Goal: Task Accomplishment & Management: Complete application form

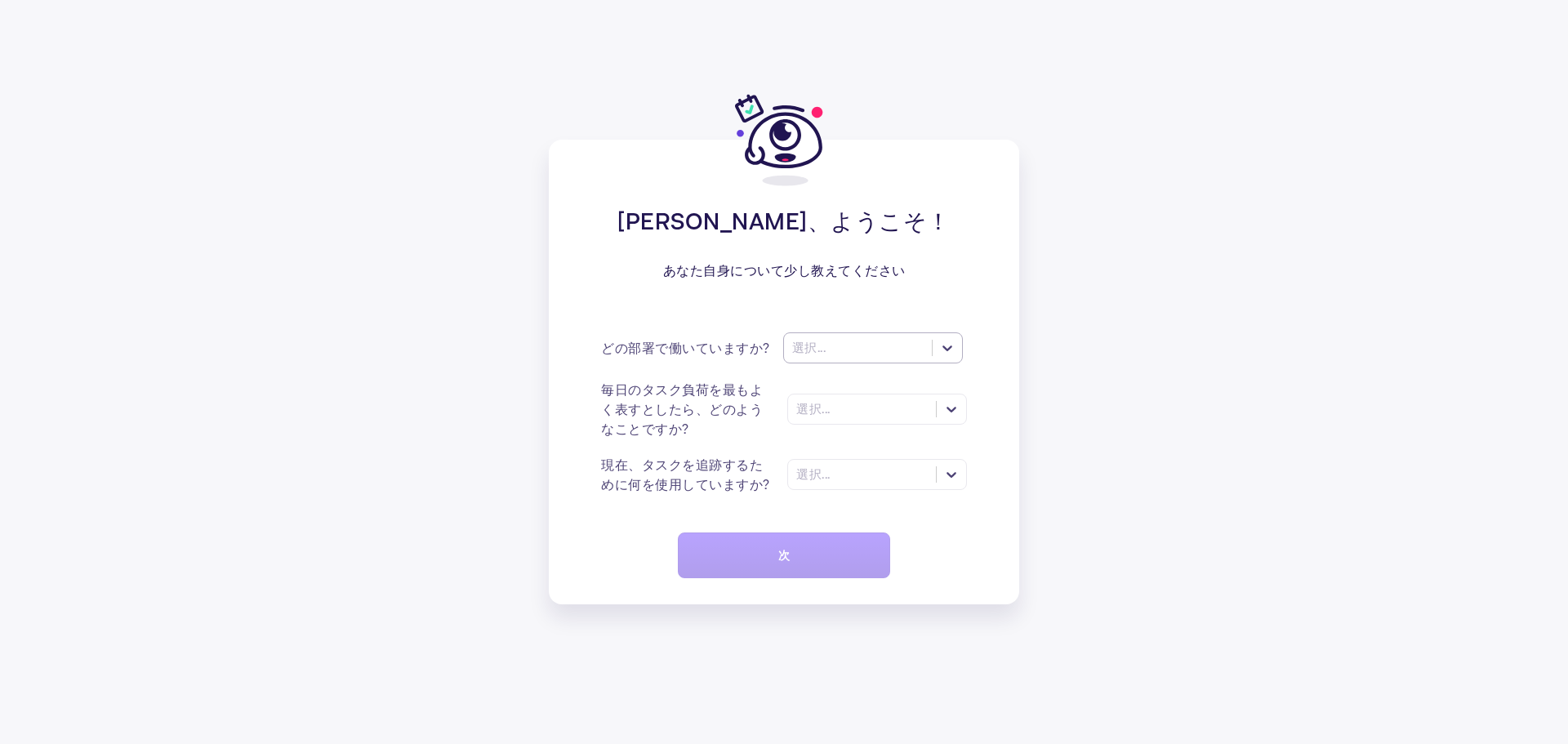
click at [943, 353] on icon at bounding box center [947, 348] width 16 height 16
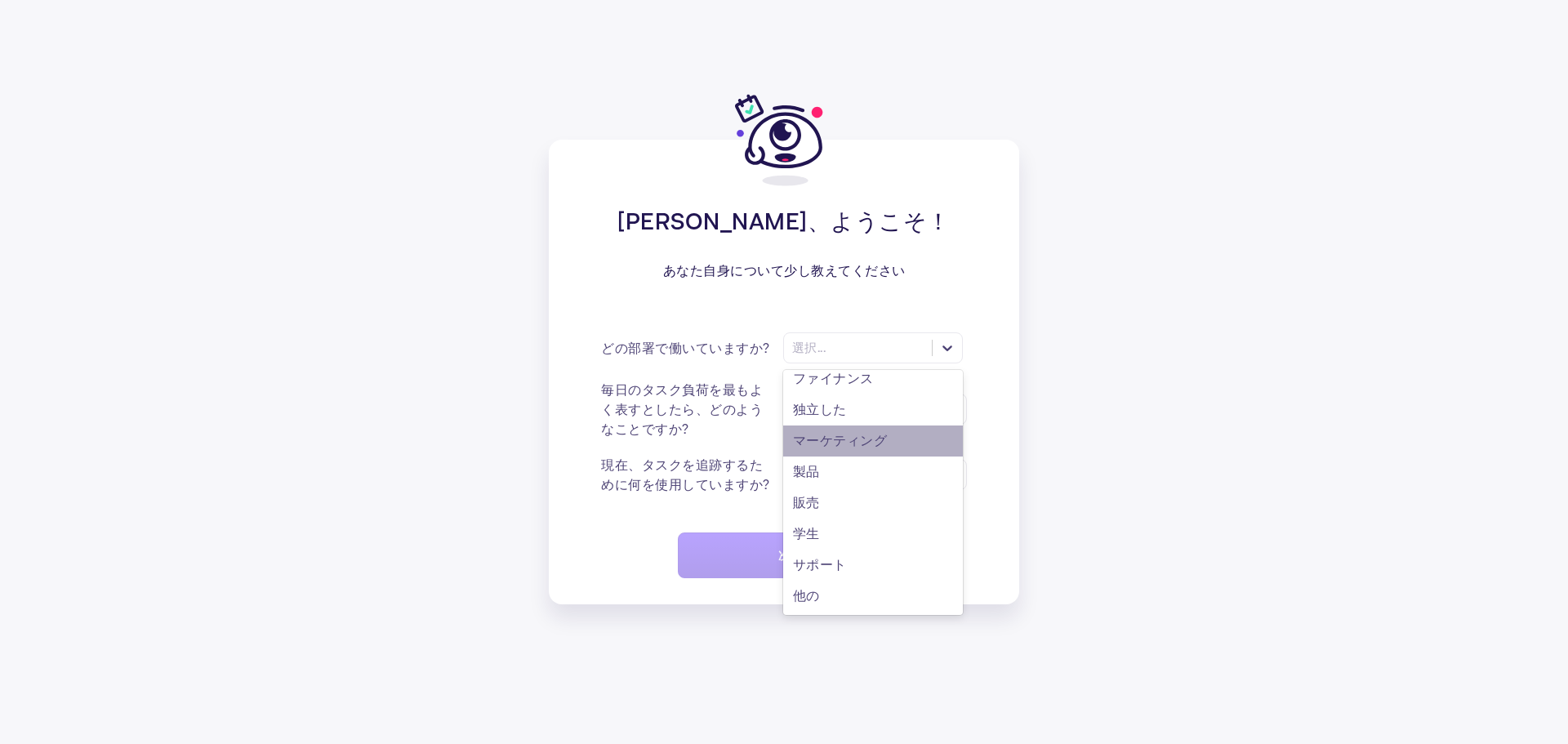
click at [895, 433] on div "マーケティング" at bounding box center [873, 441] width 180 height 31
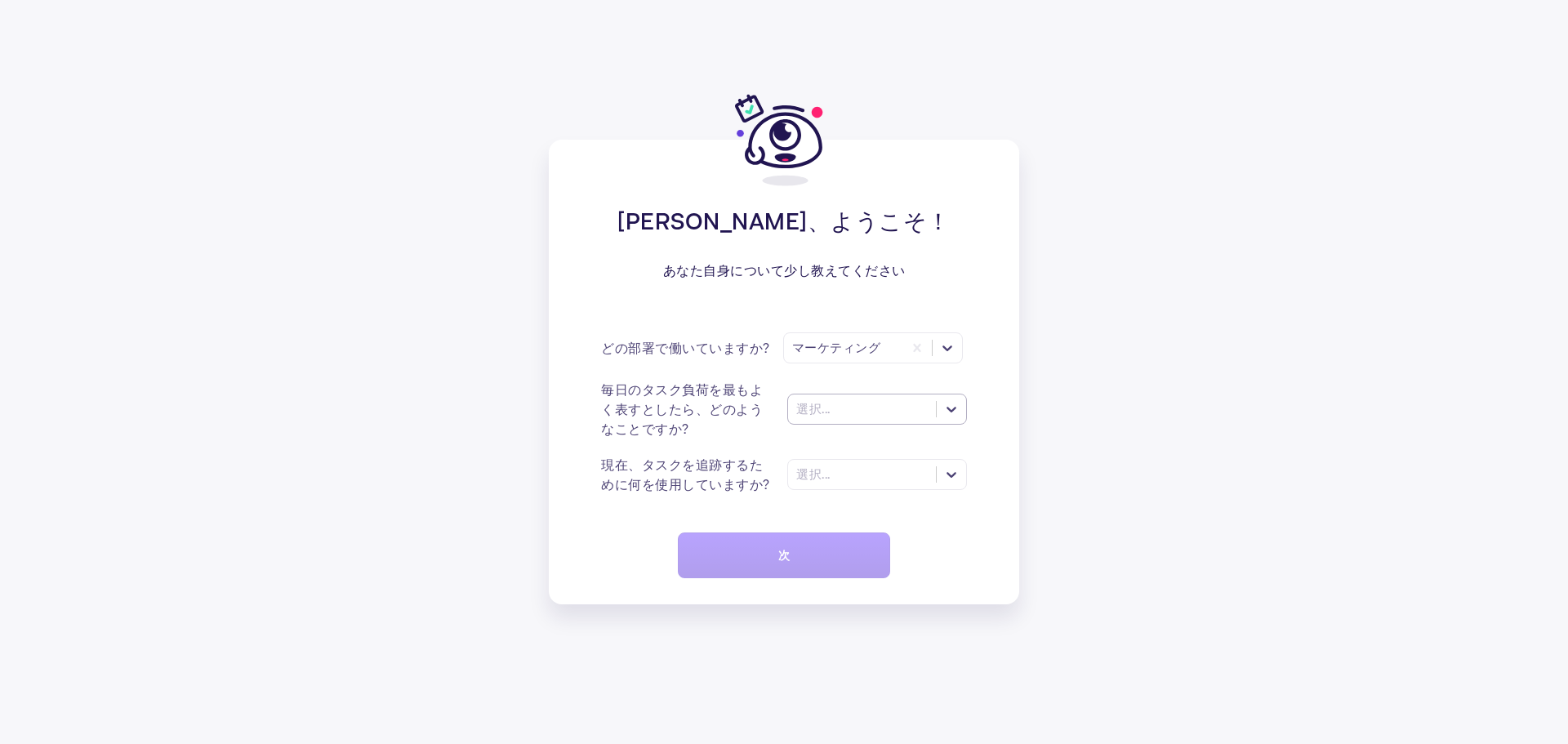
click at [955, 417] on icon at bounding box center [950, 409] width 16 height 16
click at [932, 450] on div "多くのタスク（> 5）" at bounding box center [877, 450] width 180 height 31
click at [944, 478] on icon at bounding box center [950, 474] width 16 height 16
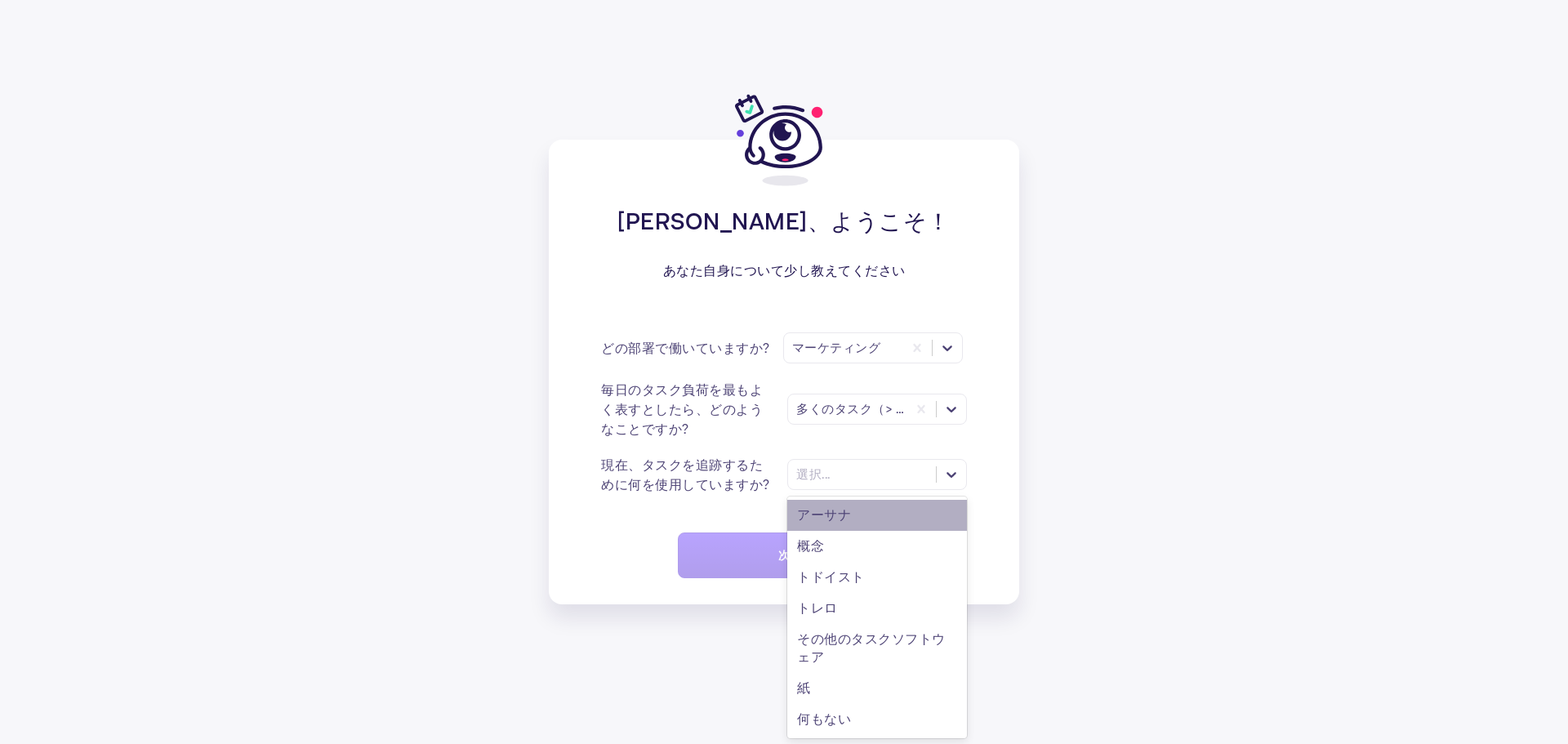
scroll to position [10, 0]
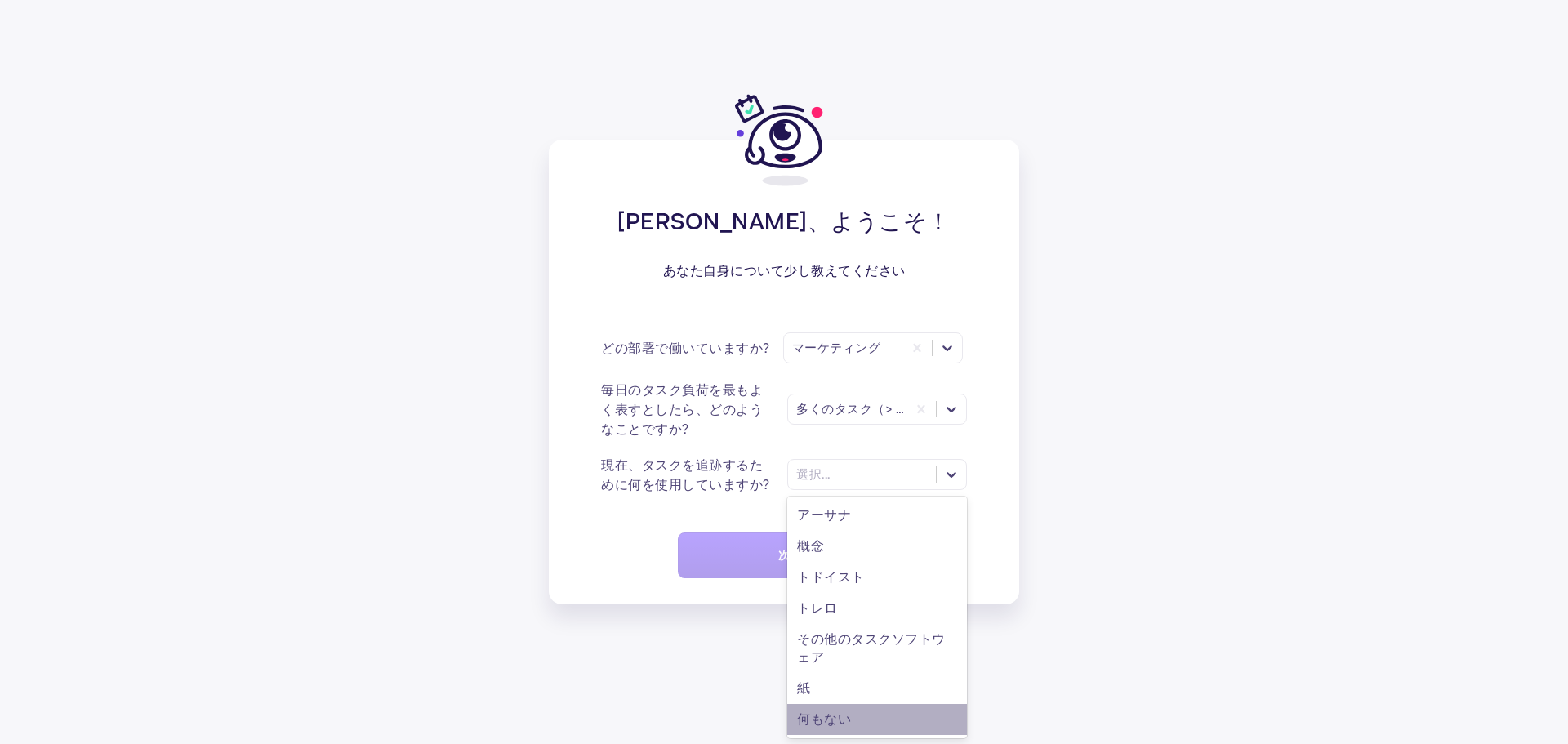
click at [925, 713] on div "何もない" at bounding box center [877, 720] width 180 height 31
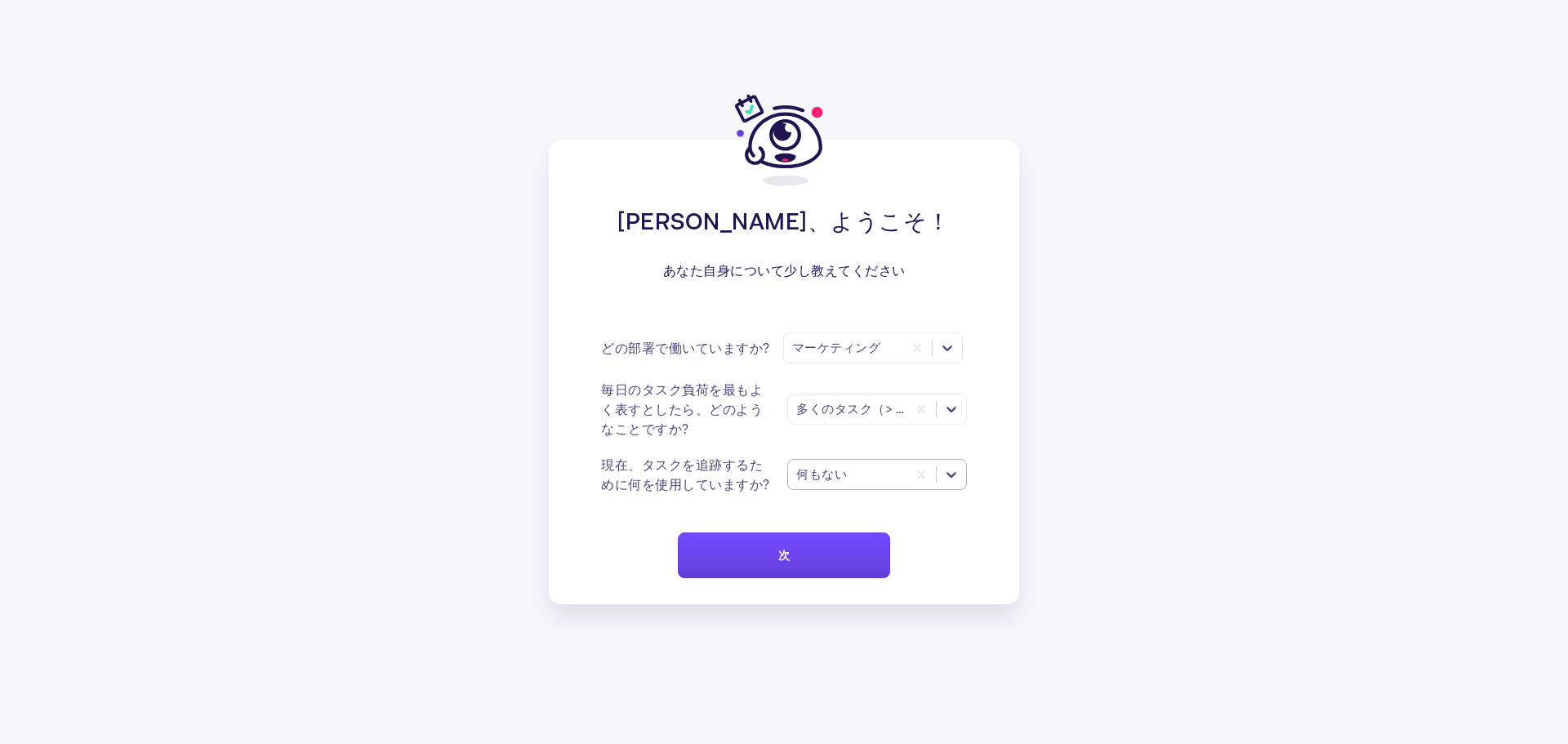
click at [950, 476] on icon at bounding box center [950, 475] width 10 height 6
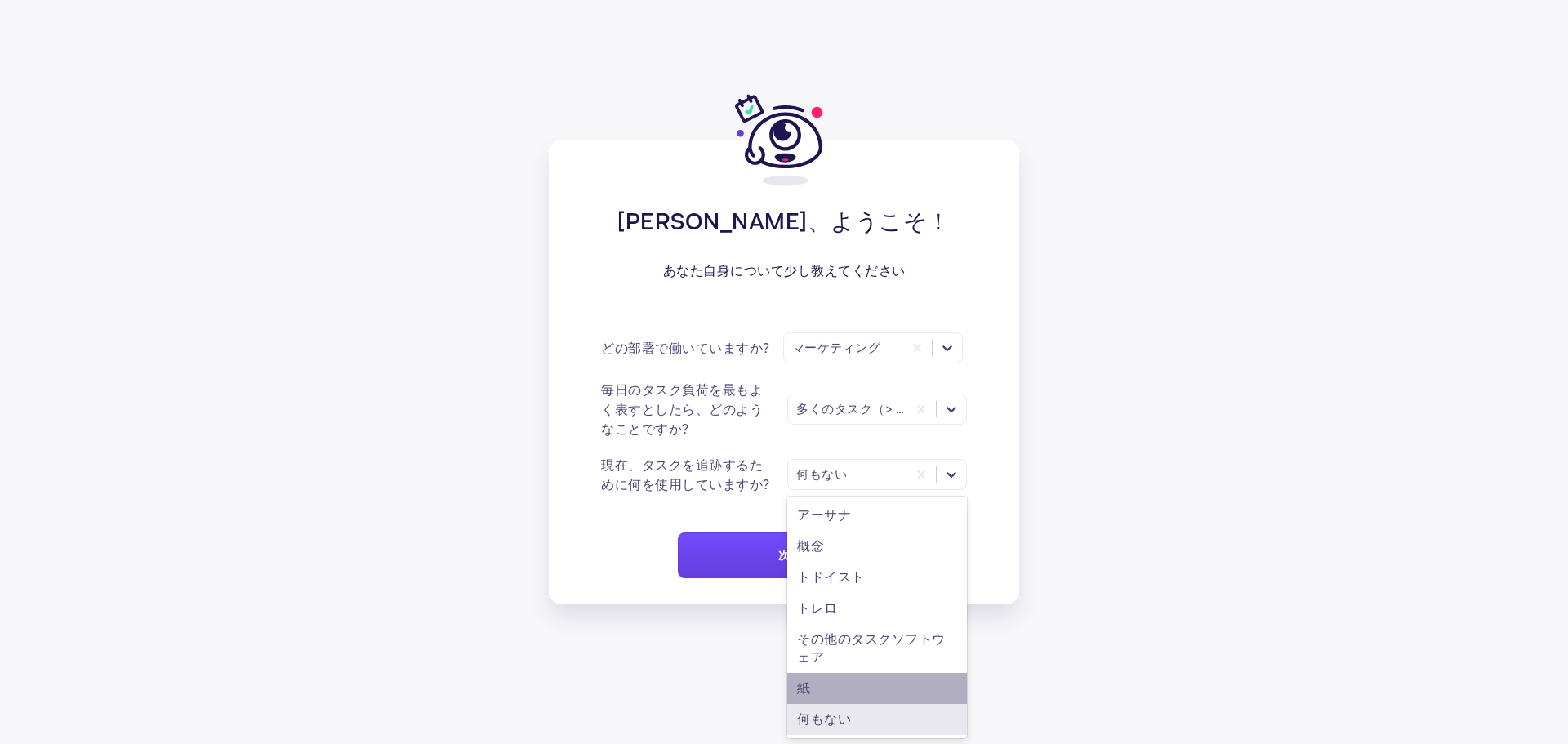
click at [900, 689] on div "紙" at bounding box center [877, 689] width 180 height 31
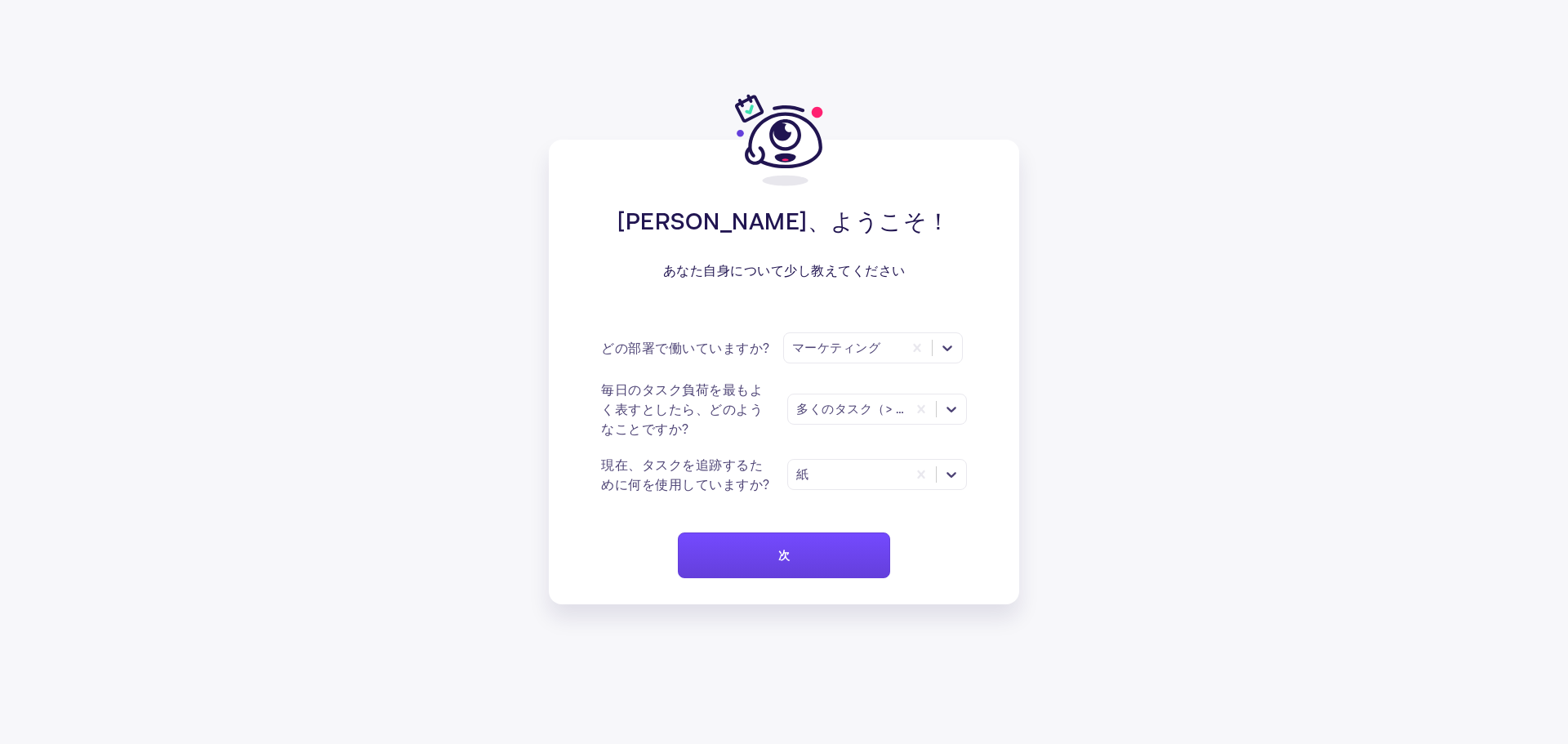
click at [789, 550] on font "次" at bounding box center [784, 555] width 11 height 14
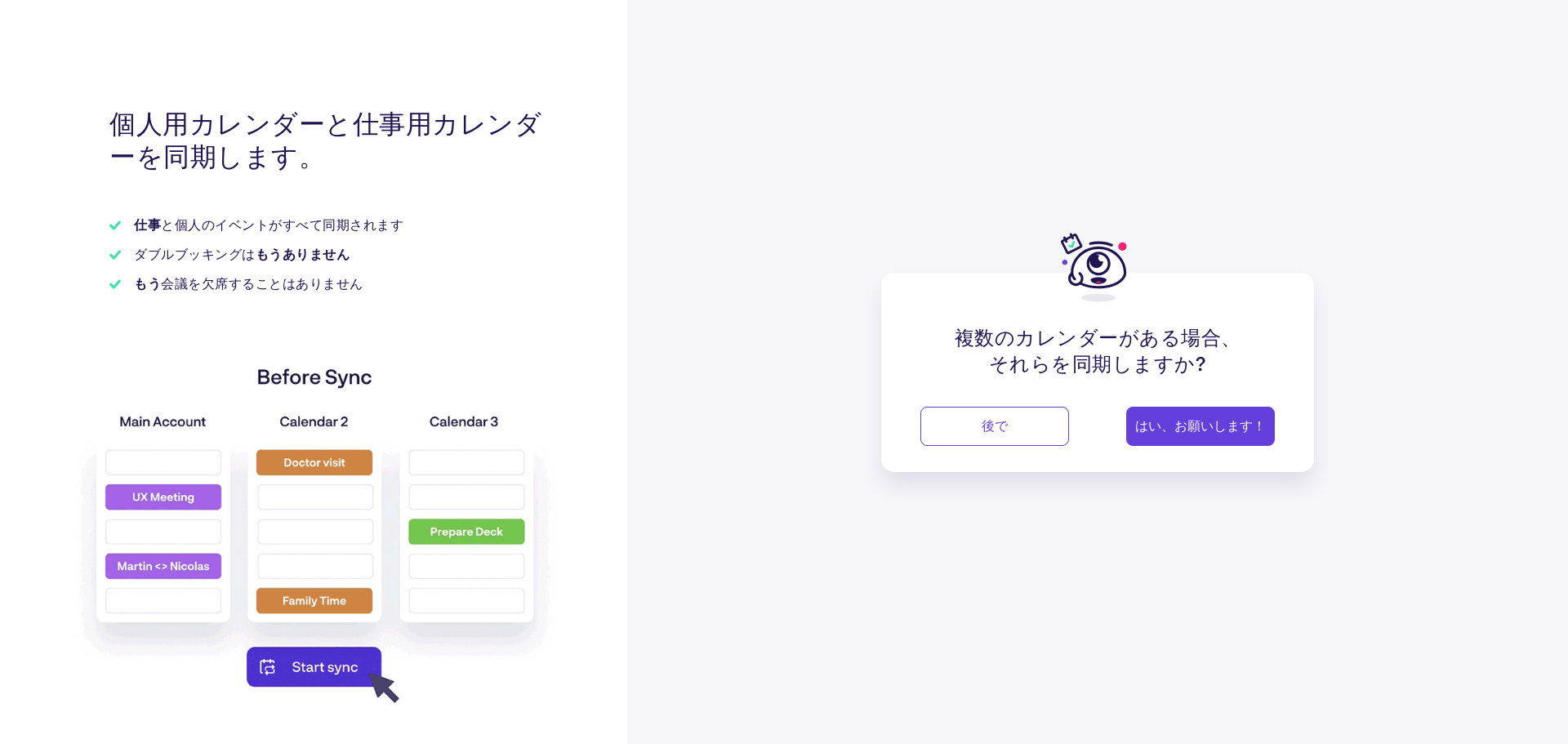
click at [1193, 429] on font "はい、お願いします！" at bounding box center [1200, 425] width 131 height 16
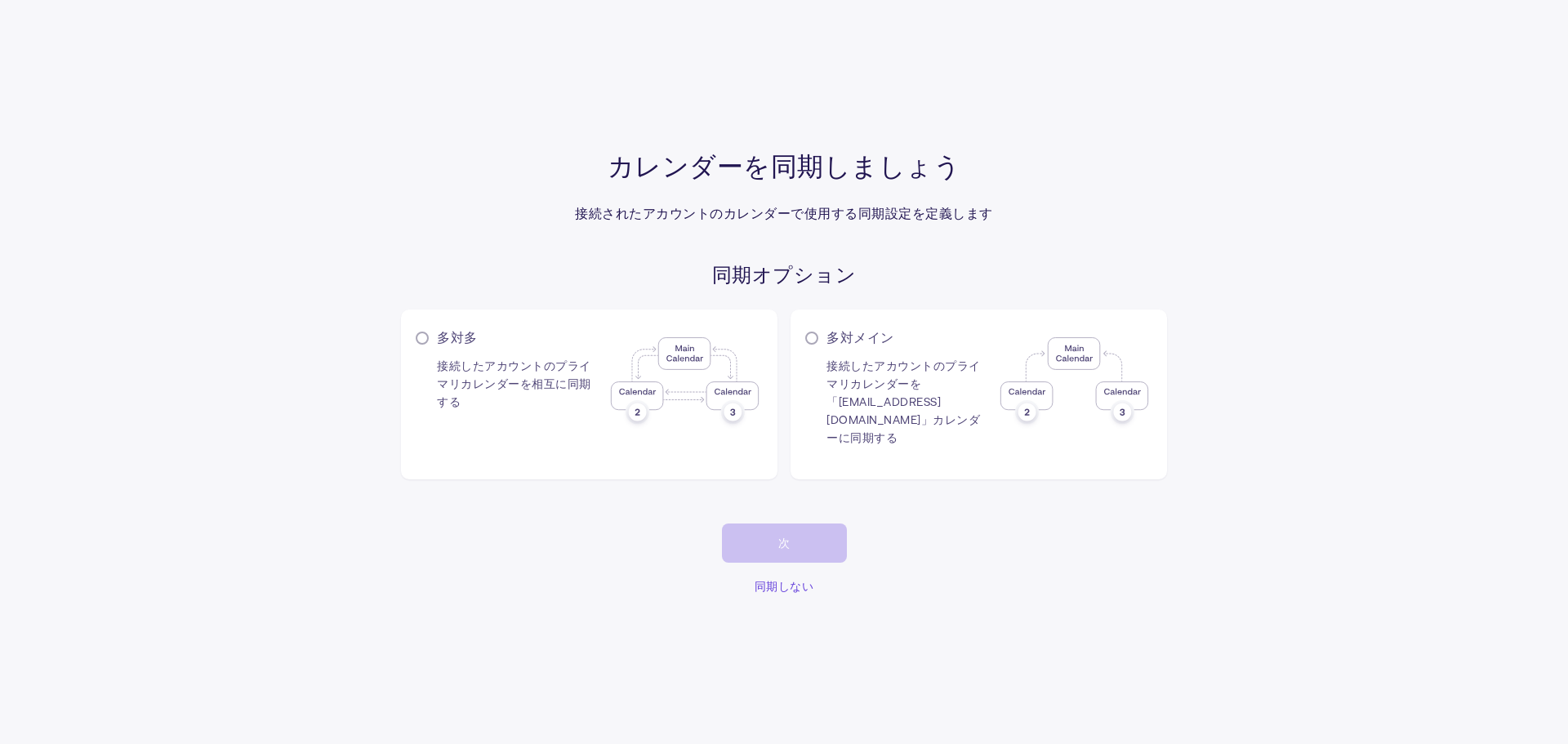
click at [522, 393] on font "接続したアカウントのプライマリカレンダーを相互に同期する" at bounding box center [514, 383] width 154 height 50
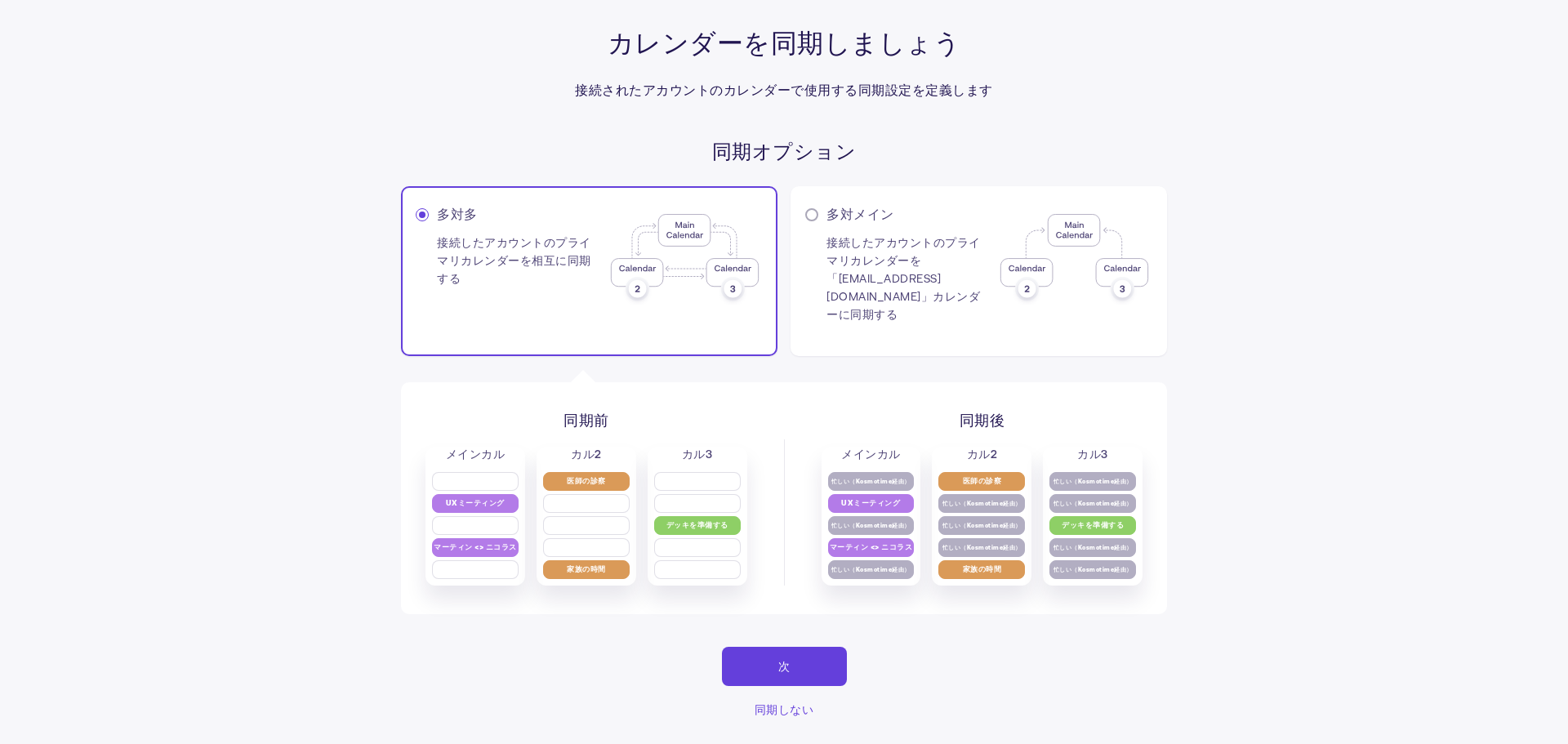
click at [918, 269] on font "接続したアカウントのプライマリカレンダーを「[EMAIL_ADDRESS][DOMAIN_NAME]」カレンダーに同期する" at bounding box center [903, 278] width 154 height 86
radio input "false"
radio input "true"
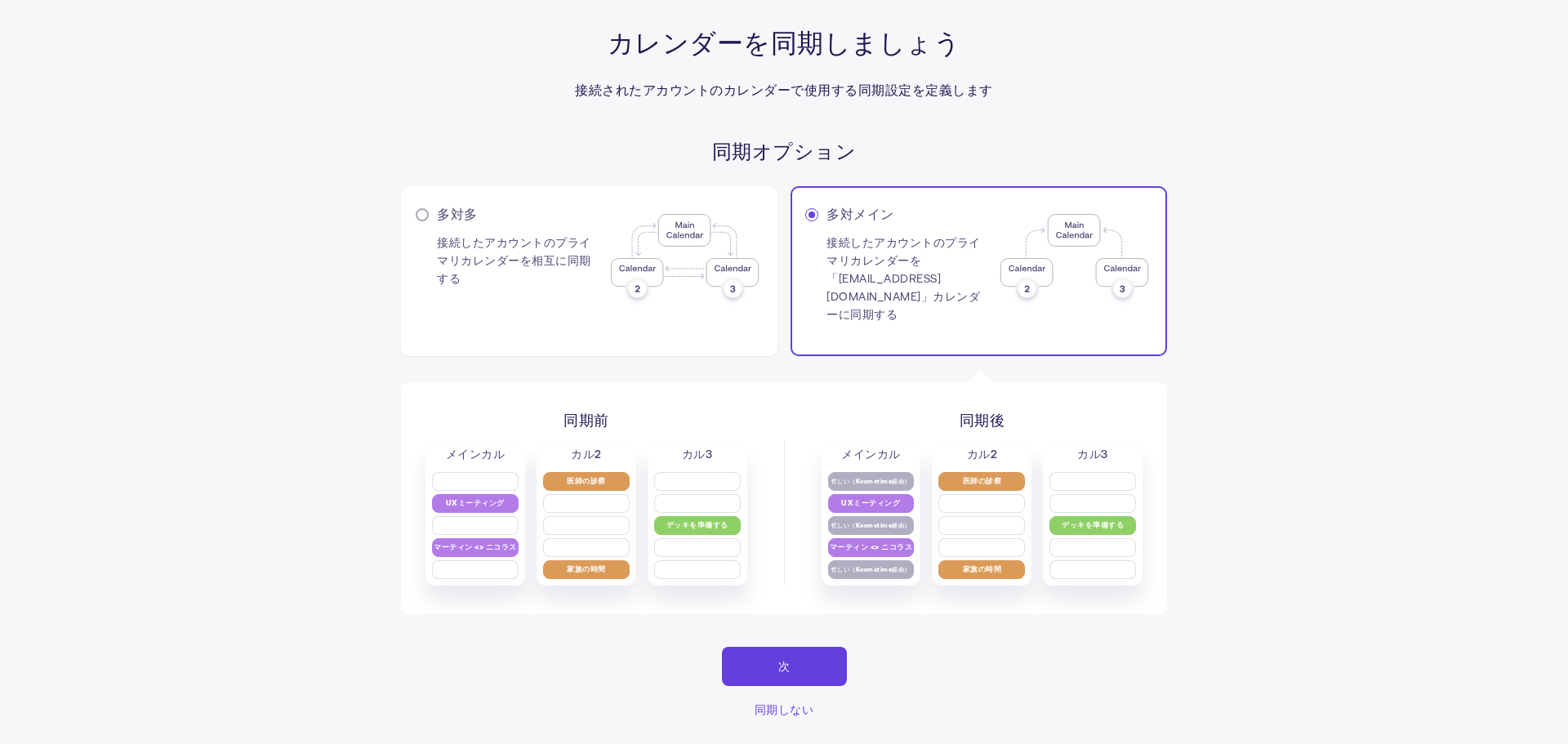
click at [797, 669] on button "次" at bounding box center [784, 666] width 125 height 39
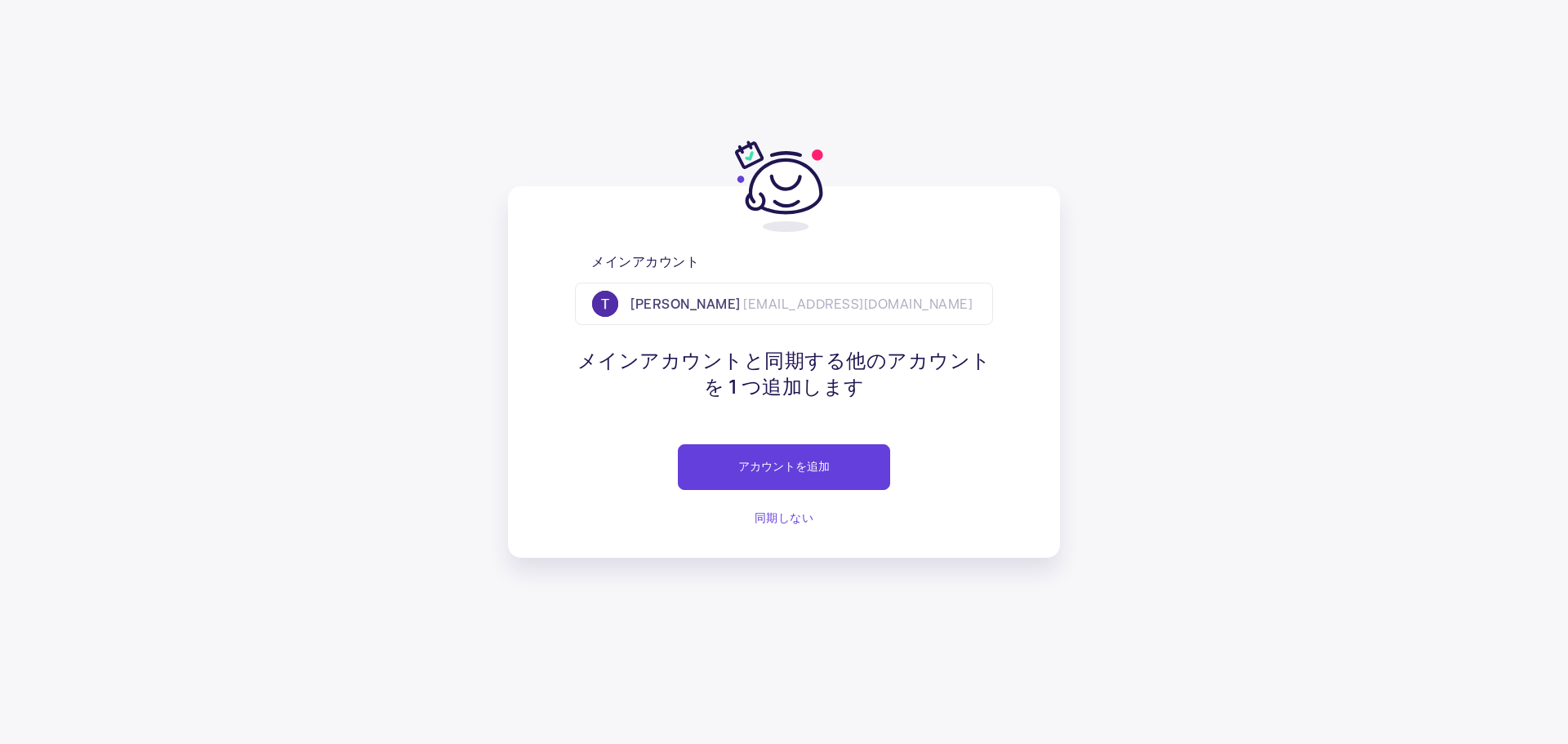
click at [814, 314] on div "[PERSON_NAME] [PERSON_NAME][EMAIL_ADDRESS][DOMAIN_NAME]" at bounding box center [784, 304] width 418 height 42
click at [775, 472] on font "アカウントを追加" at bounding box center [784, 466] width 92 height 14
click at [796, 543] on button "グーグル" at bounding box center [784, 529] width 180 height 33
click at [854, 312] on div "[PERSON_NAME] [PERSON_NAME][EMAIL_ADDRESS][DOMAIN_NAME]" at bounding box center [784, 304] width 418 height 42
click at [790, 461] on button "アカウントを追加" at bounding box center [784, 467] width 212 height 46
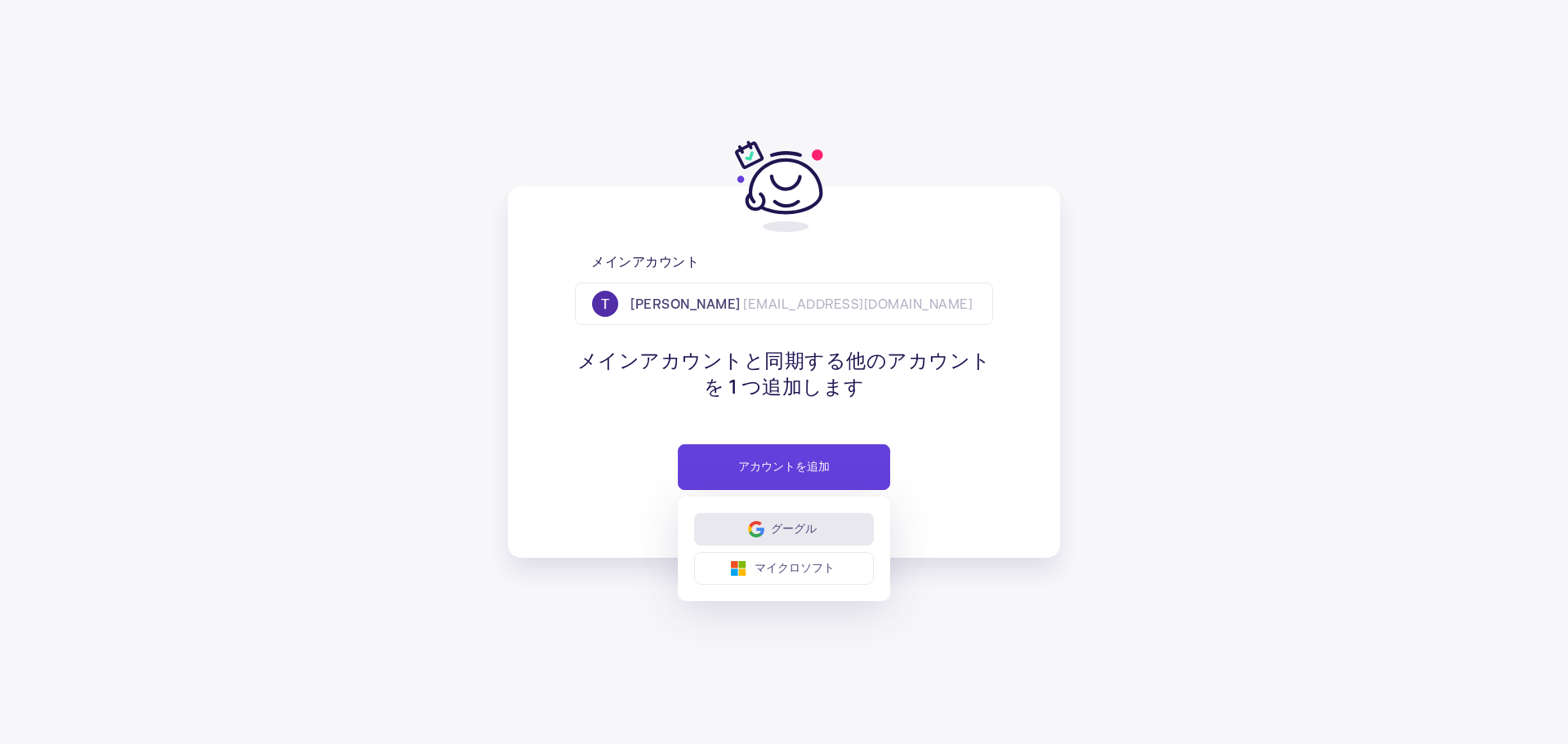
click at [795, 533] on font "グーグル" at bounding box center [793, 528] width 46 height 13
